Goal: Task Accomplishment & Management: Use online tool/utility

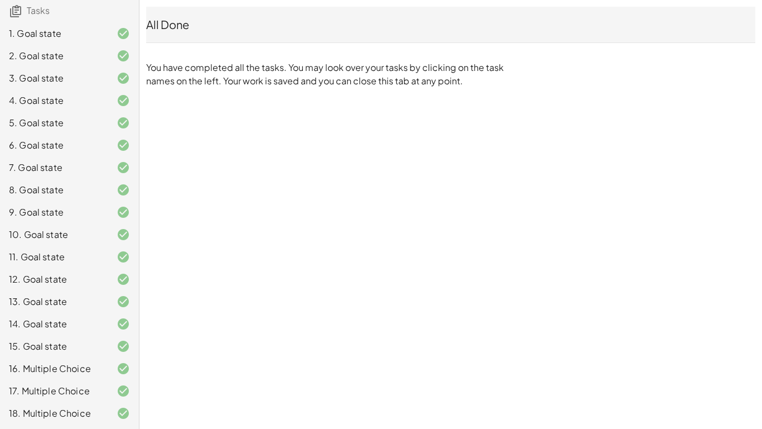
scroll to position [32, 0]
click at [100, 396] on div "18. Multiple Choice" at bounding box center [69, 413] width 139 height 22
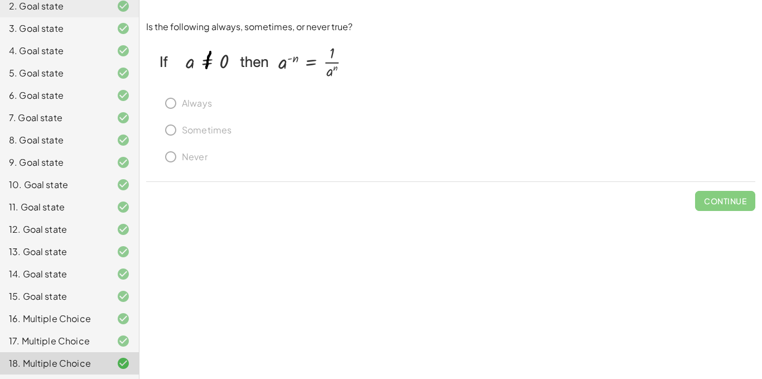
scroll to position [0, 0]
